Goal: Transaction & Acquisition: Obtain resource

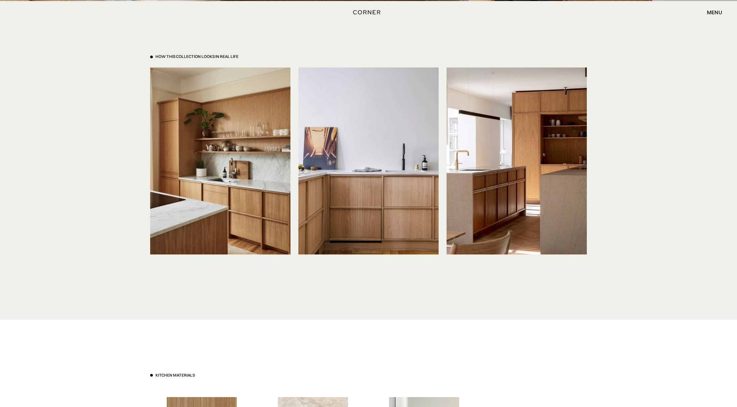
scroll to position [1756, 0]
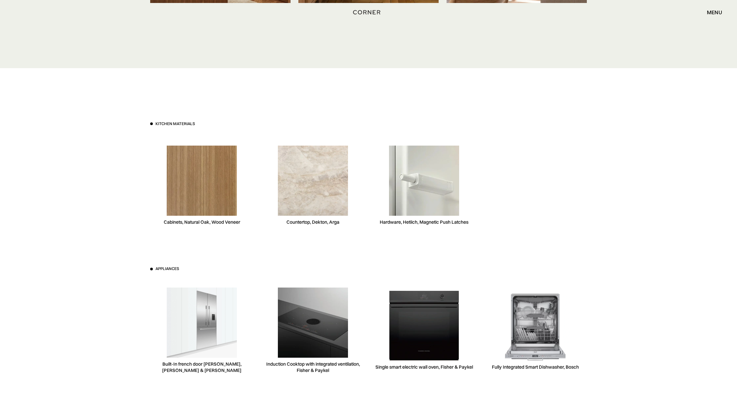
click at [209, 184] on img at bounding box center [202, 181] width 70 height 70
click at [207, 185] on img at bounding box center [202, 181] width 70 height 70
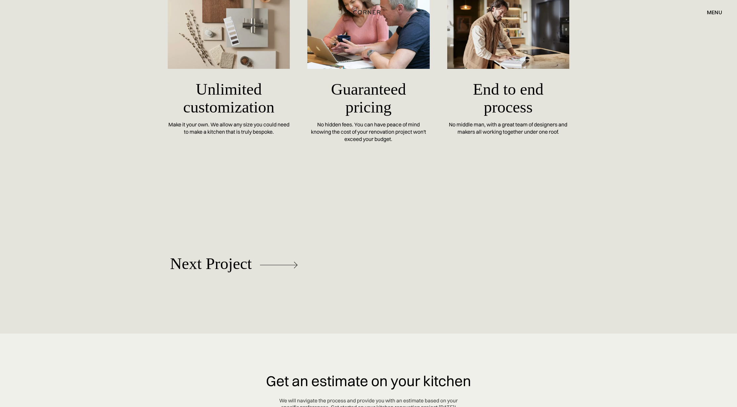
scroll to position [2879, 0]
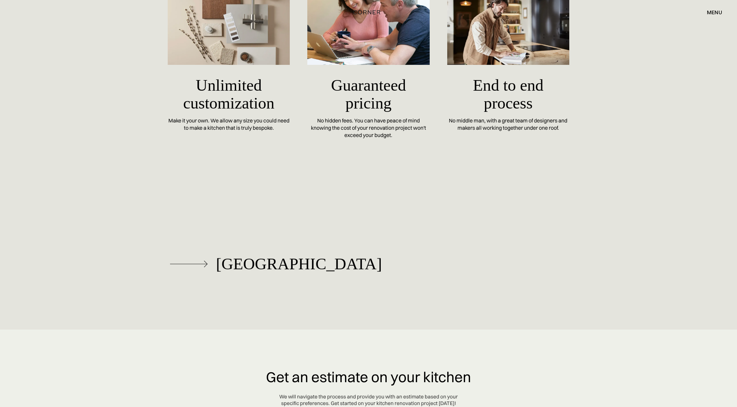
click at [238, 266] on div "[GEOGRAPHIC_DATA]" at bounding box center [299, 264] width 166 height 18
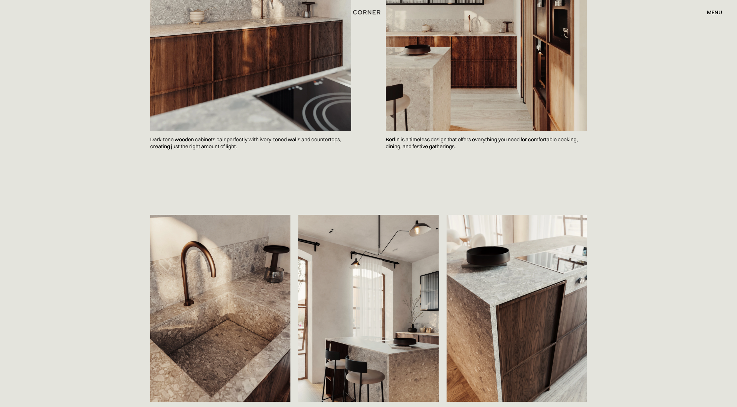
scroll to position [932, 0]
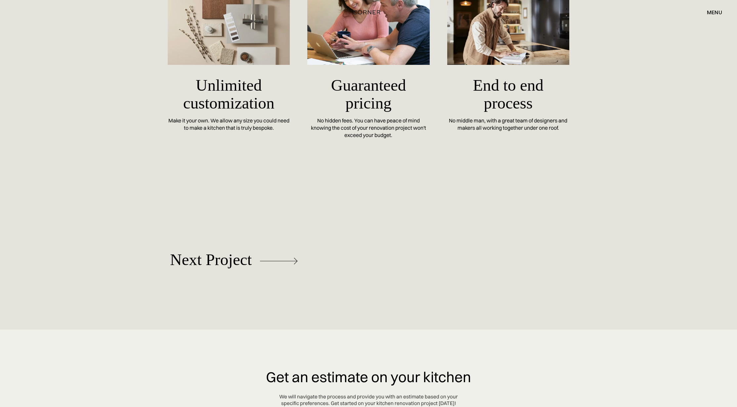
click at [231, 128] on div "Make it your own. We allow any size you could need to make a kitchen that is tr…" at bounding box center [229, 124] width 122 height 14
click at [209, 55] on img at bounding box center [229, 23] width 122 height 81
click at [243, 41] on img at bounding box center [229, 23] width 122 height 81
click at [244, 88] on h5 "Unlimited customization" at bounding box center [229, 94] width 122 height 46
click at [236, 120] on div "Make it your own. We allow any size you could need to make a kitchen that is tr…" at bounding box center [229, 124] width 122 height 14
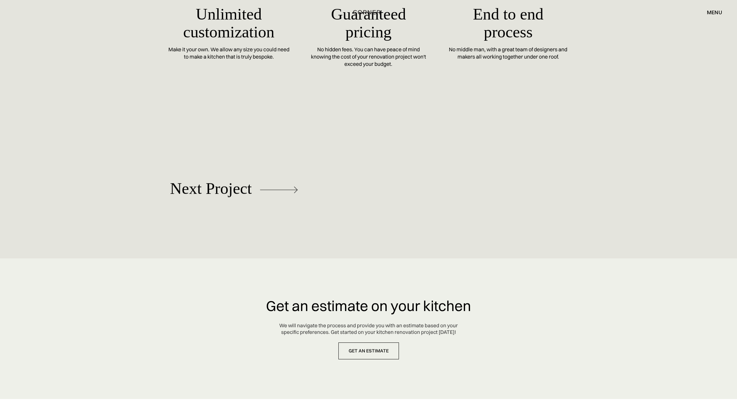
scroll to position [3040, 0]
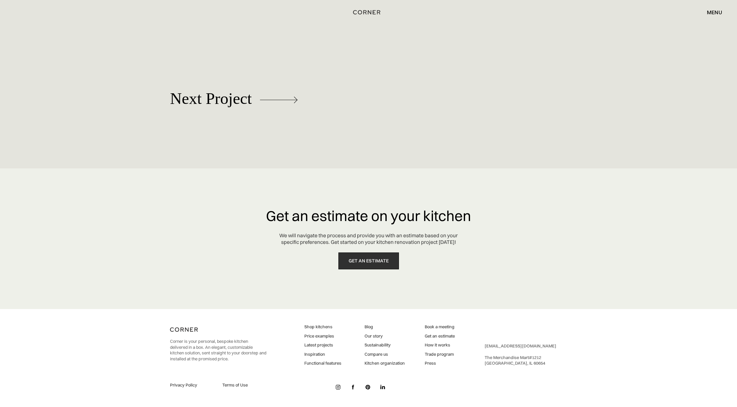
click at [378, 263] on link "get an estimate" at bounding box center [368, 260] width 61 height 17
